Goal: Task Accomplishment & Management: Complete application form

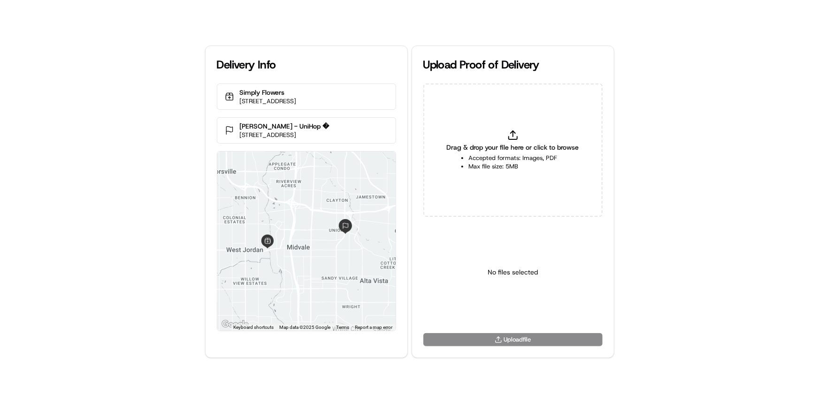
click at [23, 188] on div "Delivery Info Simply Flowers [STREET_ADDRESS] [PERSON_NAME] - UniHop � [STREET_…" at bounding box center [409, 201] width 819 height 403
click at [511, 168] on li "Max file size: 5MB" at bounding box center [513, 166] width 89 height 8
type input "C:\fakepath\HandedToCustomer (1).png"
click at [544, 317] on body "Delivery Info Simply Flowers [STREET_ADDRESS] [PERSON_NAME] - UniHop � [STREET_…" at bounding box center [409, 201] width 819 height 403
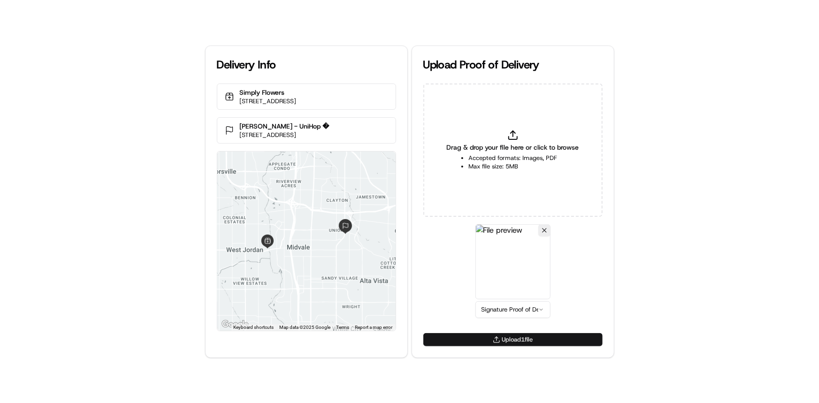
click at [489, 335] on button "Upload 1 file" at bounding box center [513, 339] width 179 height 13
